Goal: Check status: Check status

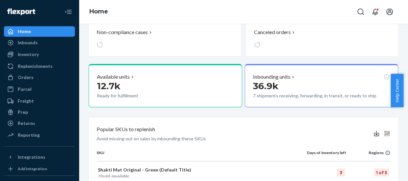
scroll to position [119, 0]
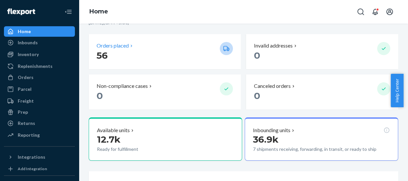
click at [130, 44] on icon at bounding box center [131, 45] width 5 height 5
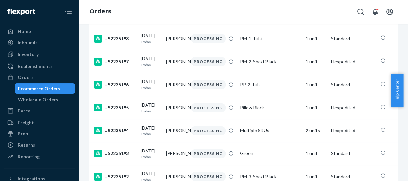
scroll to position [209, 0]
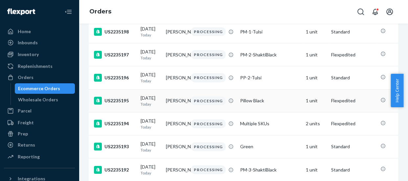
click at [115, 105] on div "US2235195" at bounding box center [114, 101] width 41 height 8
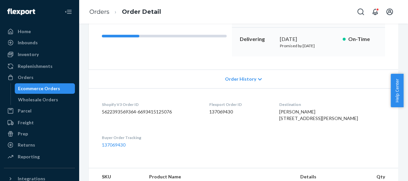
scroll to position [209, 0]
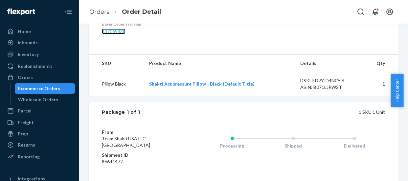
click at [117, 34] on link "137069430" at bounding box center [114, 32] width 24 height 6
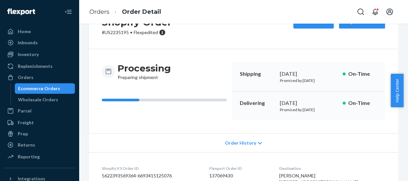
scroll to position [0, 0]
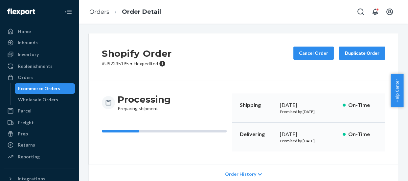
click at [106, 62] on p "# US2235195 • Flexpedited" at bounding box center [137, 63] width 70 height 7
copy p "US2235195"
